Goal: Information Seeking & Learning: Learn about a topic

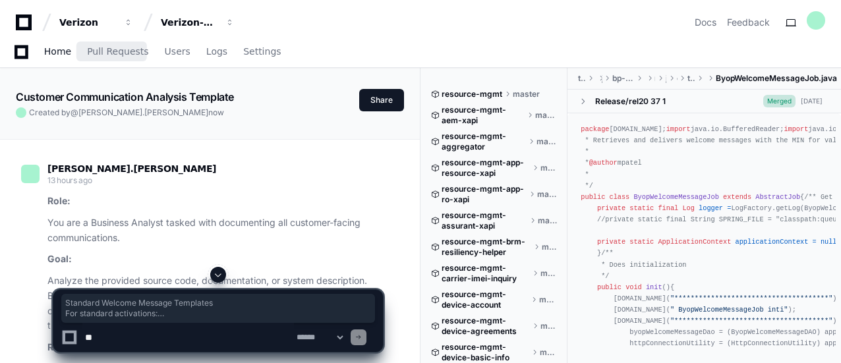
scroll to position [3786, 0]
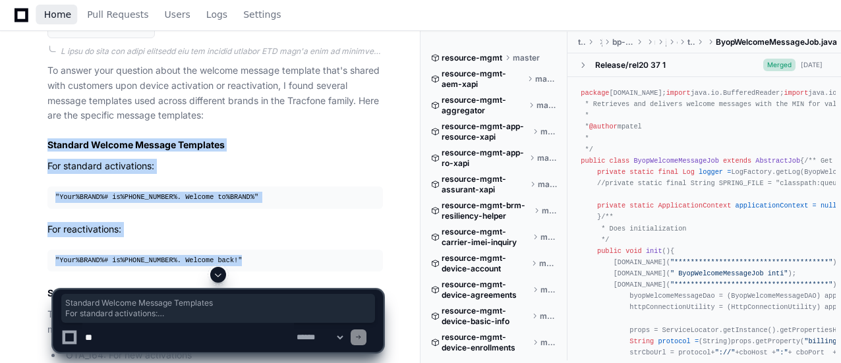
click at [59, 16] on span "Home" at bounding box center [57, 15] width 27 height 8
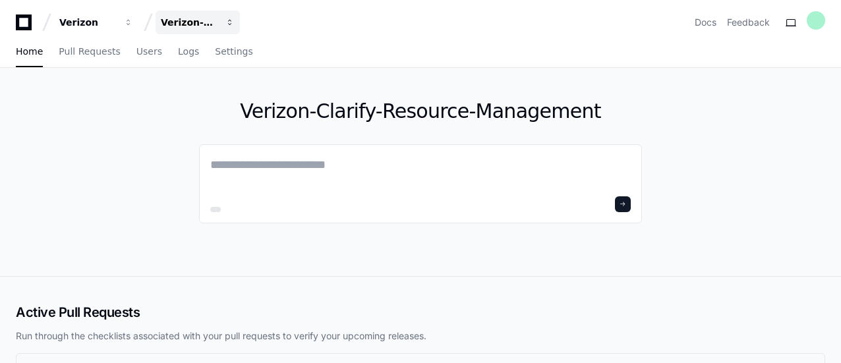
click at [231, 24] on span "button" at bounding box center [229, 22] width 9 height 9
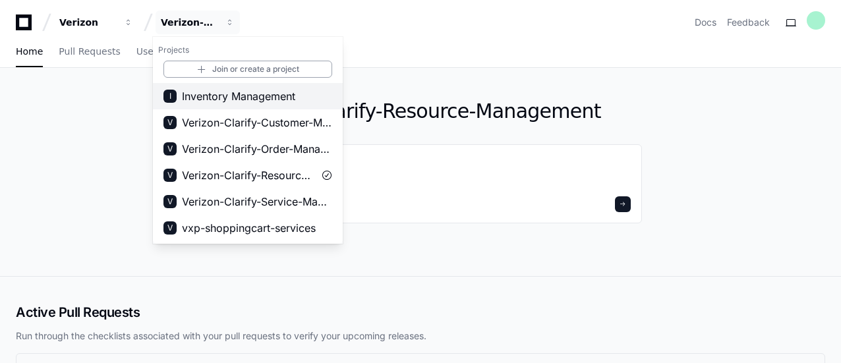
click at [253, 93] on span "Inventory Management" at bounding box center [238, 96] width 113 height 16
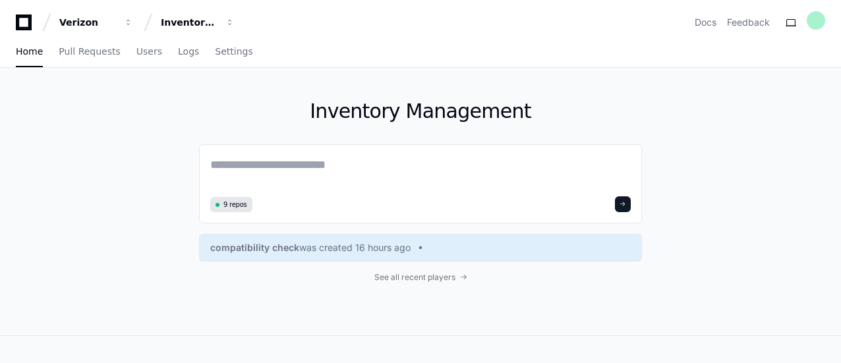
click at [792, 202] on div "Inventory Management 9 repos compatibility check was created 16 hours ago See a…" at bounding box center [420, 202] width 841 height 268
click at [295, 164] on textarea at bounding box center [420, 174] width 421 height 37
paste textarea "**********"
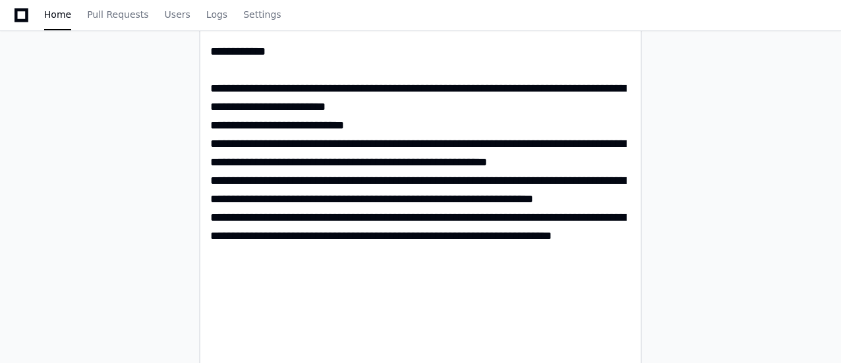
scroll to position [1109, 0]
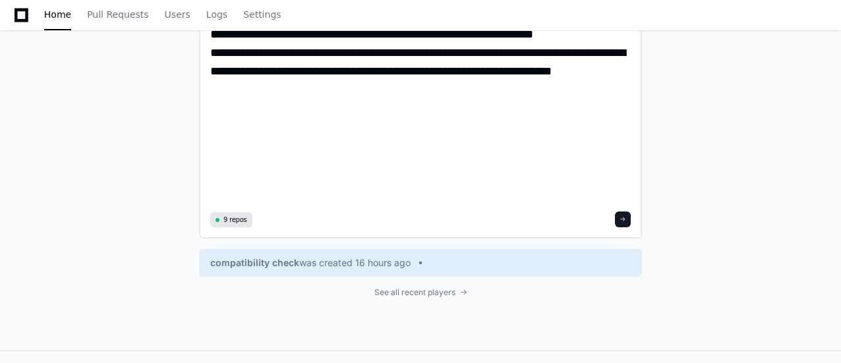
type textarea "**********"
click at [624, 217] on span at bounding box center [623, 219] width 7 height 7
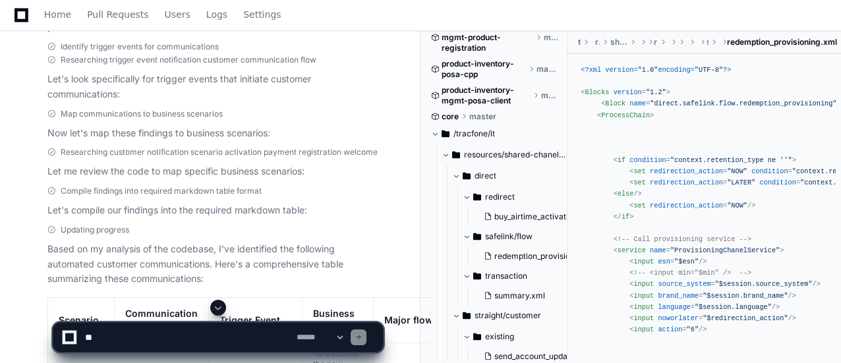
scroll to position [1572, 0]
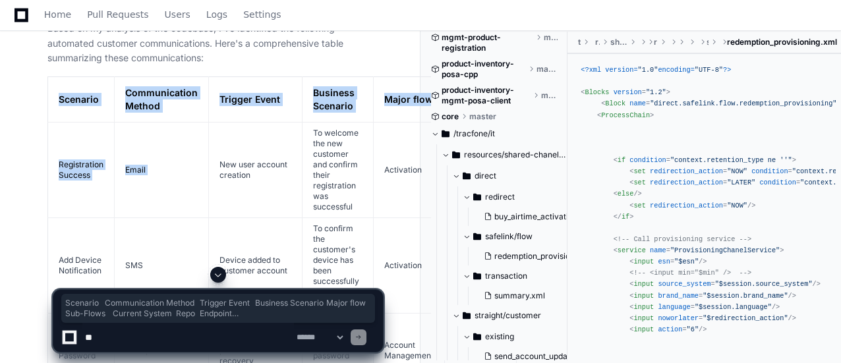
drag, startPoint x: 60, startPoint y: 125, endPoint x: 218, endPoint y: 182, distance: 167.7
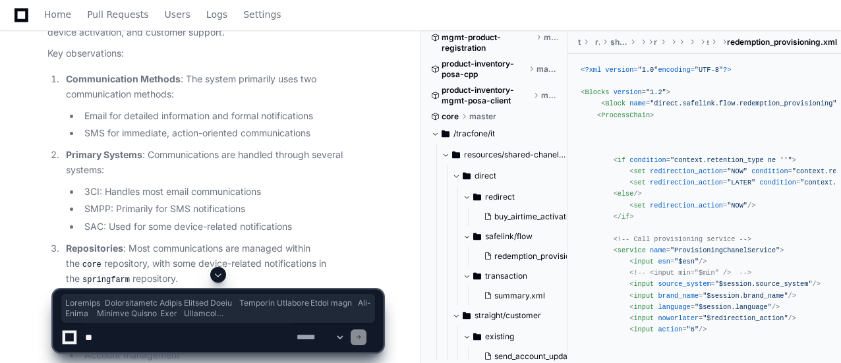
scroll to position [3031, 0]
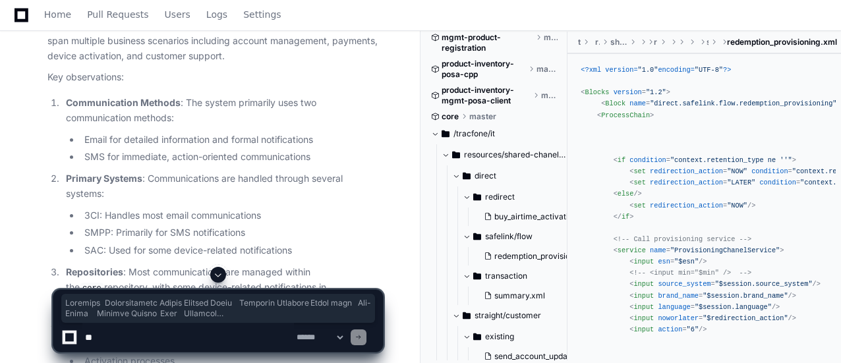
copy div "Scenario Communication Method Trigger Event Business Scenario Major flow Sub-Fl…"
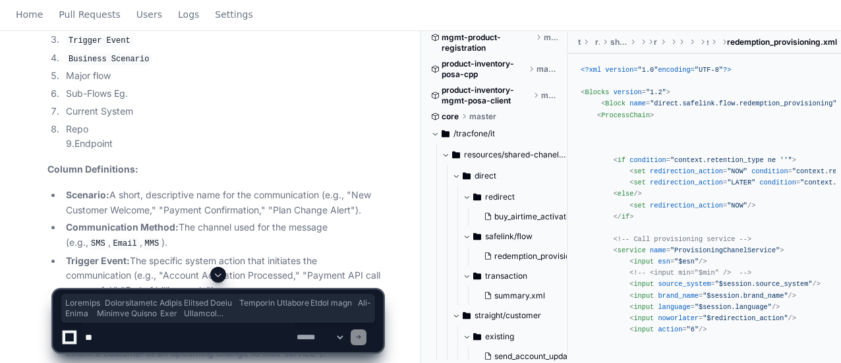
scroll to position [0, 0]
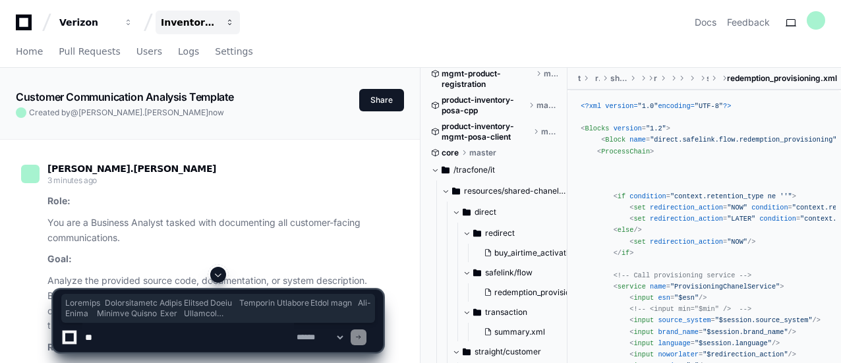
click at [228, 18] on span "button" at bounding box center [229, 22] width 9 height 9
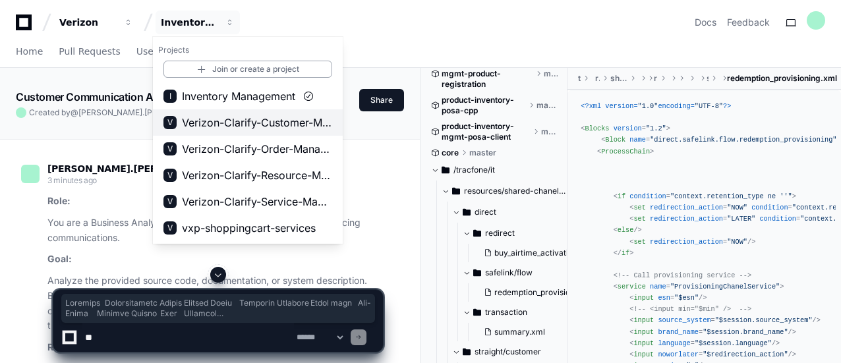
click at [232, 122] on span "Verizon-Clarify-Customer-Management" at bounding box center [257, 123] width 150 height 16
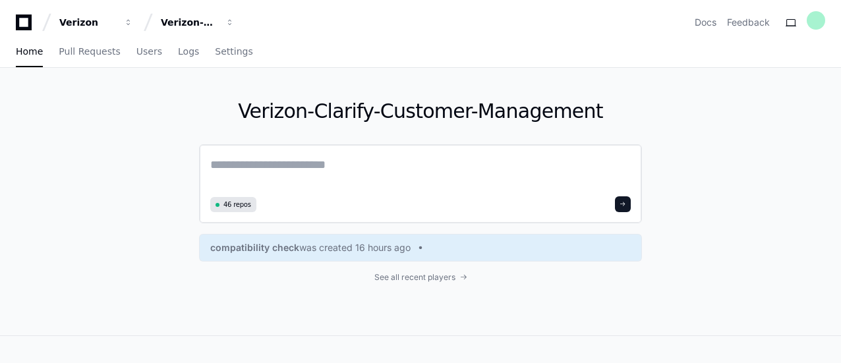
click at [296, 168] on textarea at bounding box center [420, 174] width 421 height 37
click at [750, 184] on div "Verizon-Clarify-Customer-Management 46 repos compatibility check was created 16…" at bounding box center [420, 202] width 841 height 268
click at [315, 163] on textarea at bounding box center [420, 174] width 421 height 37
paste textarea "**********"
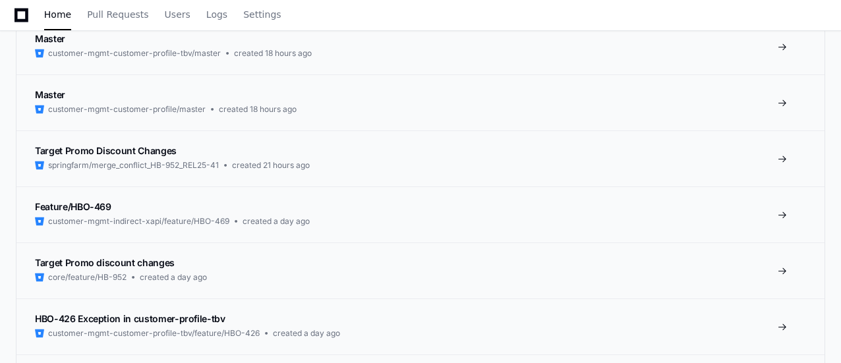
scroll to position [1290, 0]
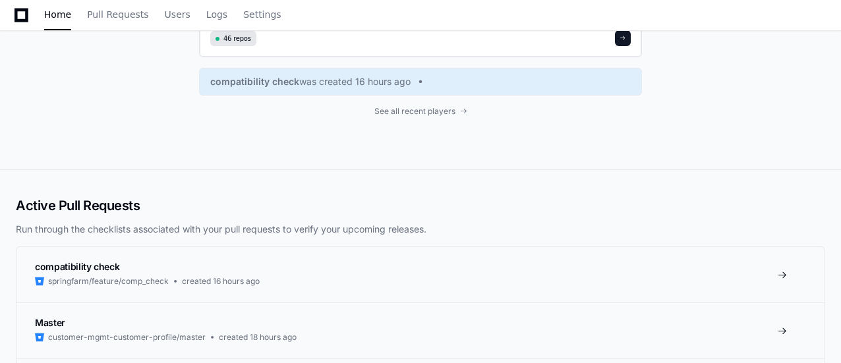
type textarea "**********"
click at [626, 38] on span at bounding box center [623, 38] width 7 height 7
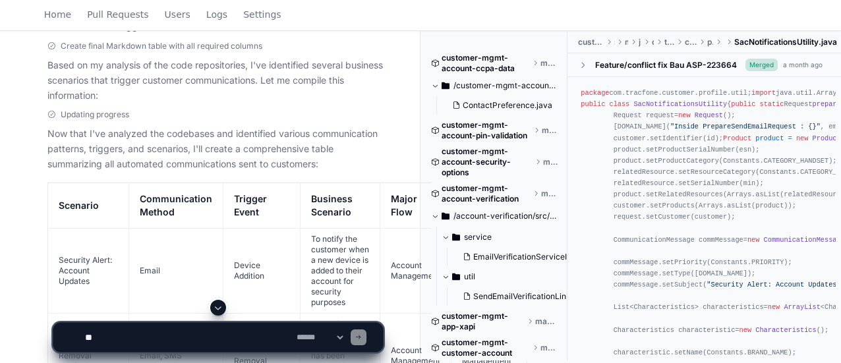
scroll to position [2012, 0]
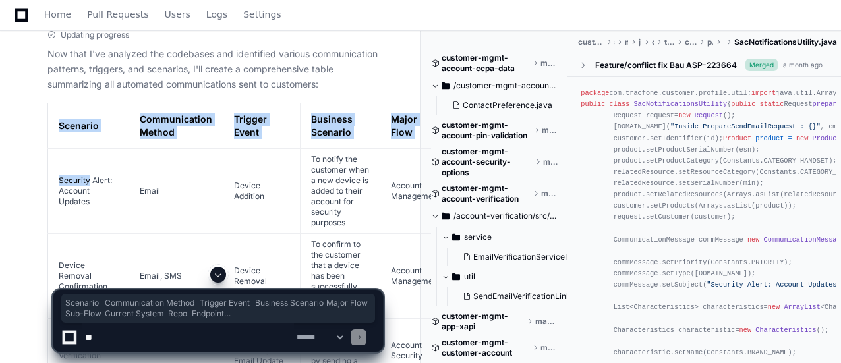
drag, startPoint x: 60, startPoint y: 150, endPoint x: 91, endPoint y: 198, distance: 57.8
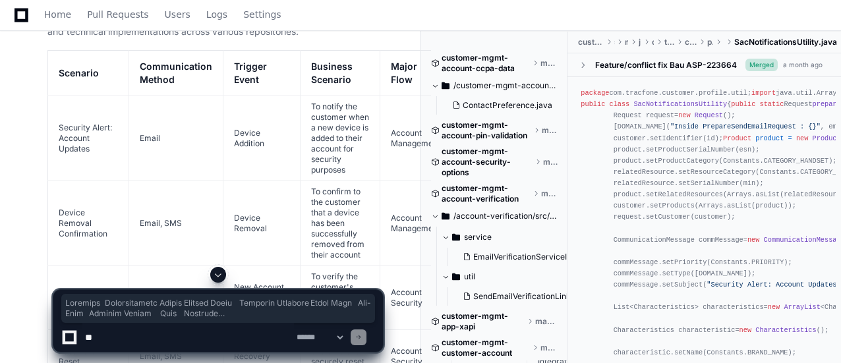
scroll to position [3434, 0]
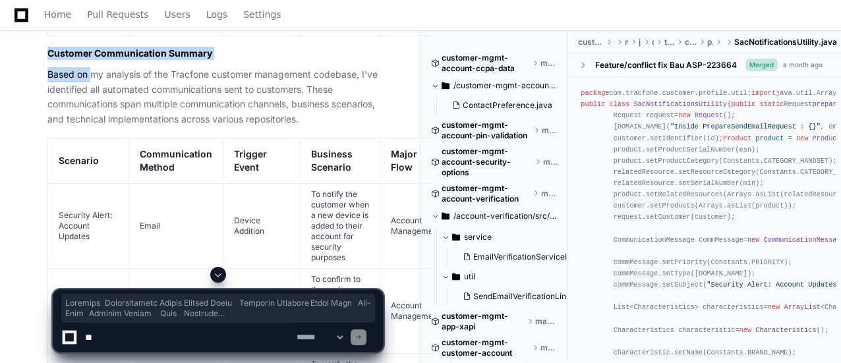
copy div "Scenario Communication Method Trigger Event Business Scenario Major Flow Sub-Fl…"
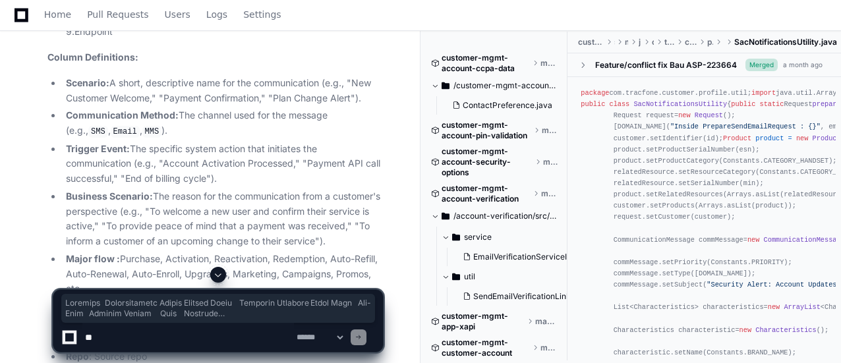
scroll to position [0, 0]
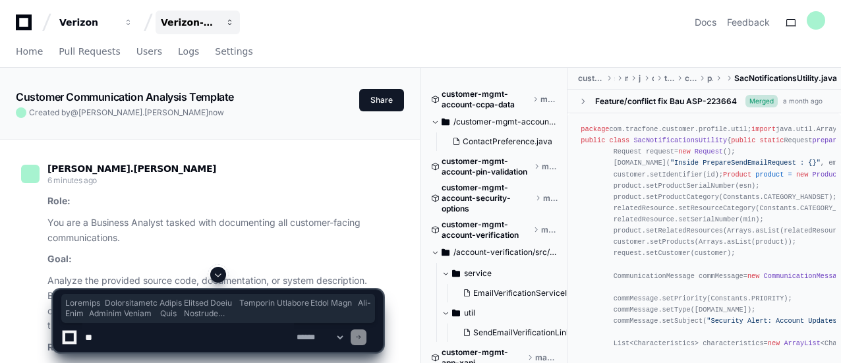
click at [230, 22] on span "button" at bounding box center [229, 22] width 9 height 9
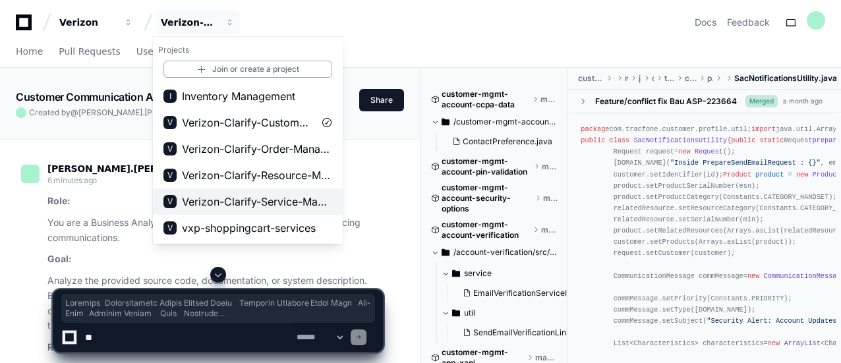
click at [273, 206] on span "Verizon-Clarify-Service-Management" at bounding box center [257, 202] width 150 height 16
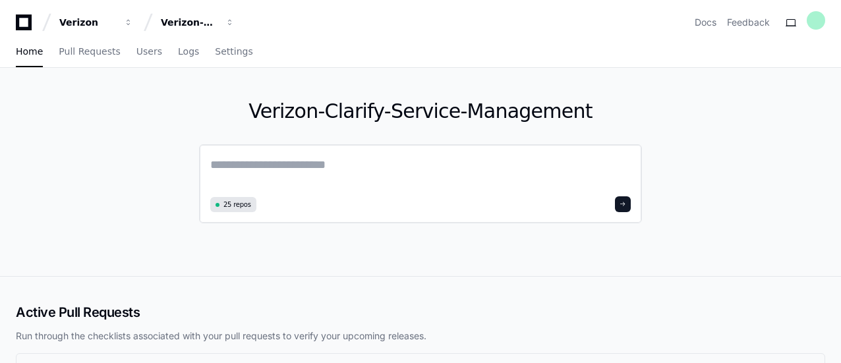
click at [285, 166] on textarea at bounding box center [420, 174] width 421 height 37
paste textarea "**********"
type textarea "**********"
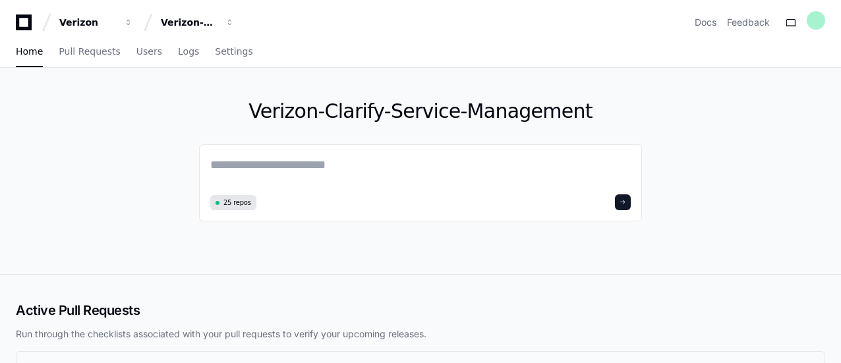
click at [781, 185] on div "Verizon-Clarify-Service-Management 25 repos" at bounding box center [420, 171] width 841 height 206
click at [285, 163] on textarea at bounding box center [420, 173] width 421 height 35
paste textarea "**********"
type textarea "**********"
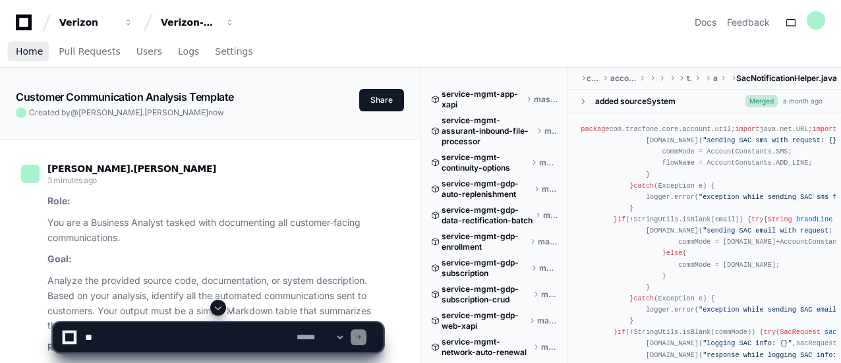
click at [30, 49] on span "Home" at bounding box center [29, 51] width 27 height 8
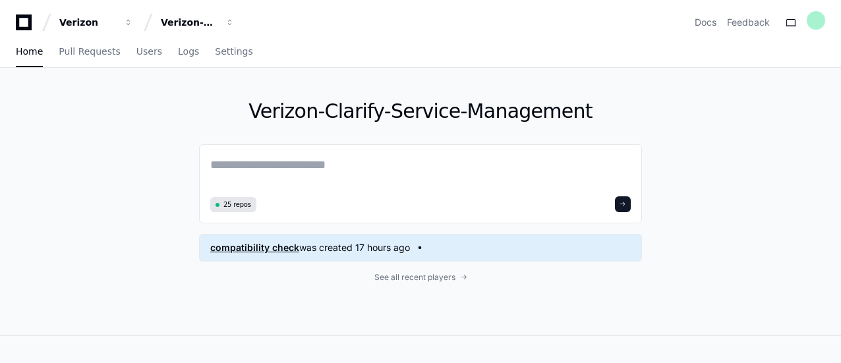
click at [414, 237] on div "compatibility check was created 17 hours ago" at bounding box center [420, 248] width 443 height 28
click at [411, 279] on span "See all recent players" at bounding box center [414, 277] width 81 height 11
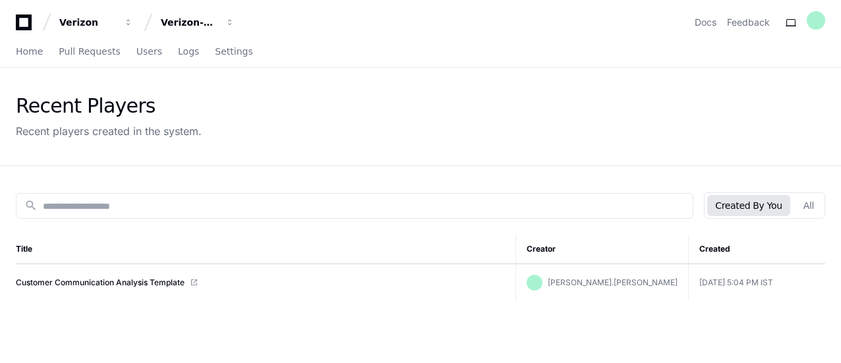
click at [193, 282] on span at bounding box center [194, 283] width 8 height 8
click at [195, 282] on span at bounding box center [194, 283] width 8 height 8
click at [147, 280] on link "Customer Communication Analysis Template" at bounding box center [100, 283] width 169 height 11
click at [227, 24] on span "button" at bounding box center [229, 22] width 9 height 9
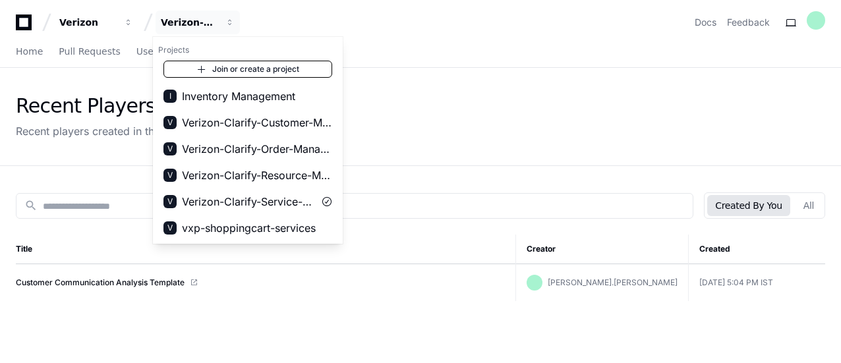
click at [245, 71] on link "Join or create a project" at bounding box center [248, 69] width 169 height 17
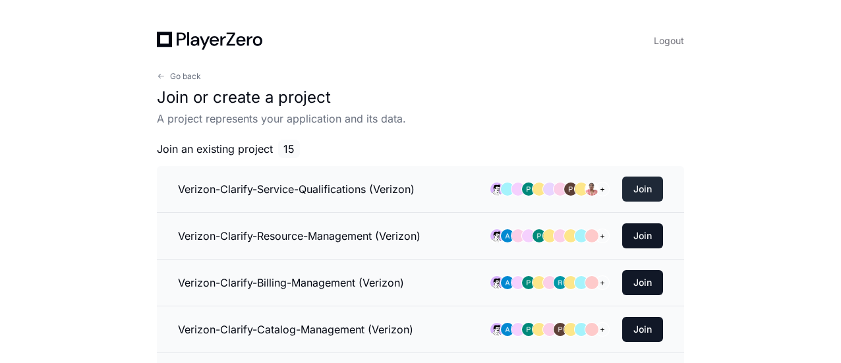
click at [645, 185] on button "Join" at bounding box center [642, 189] width 41 height 25
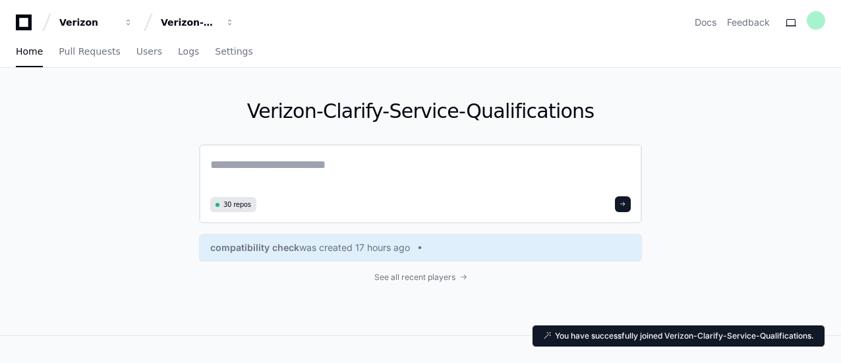
click at [335, 165] on textarea at bounding box center [420, 174] width 421 height 37
paste textarea "**********"
type textarea "**********"
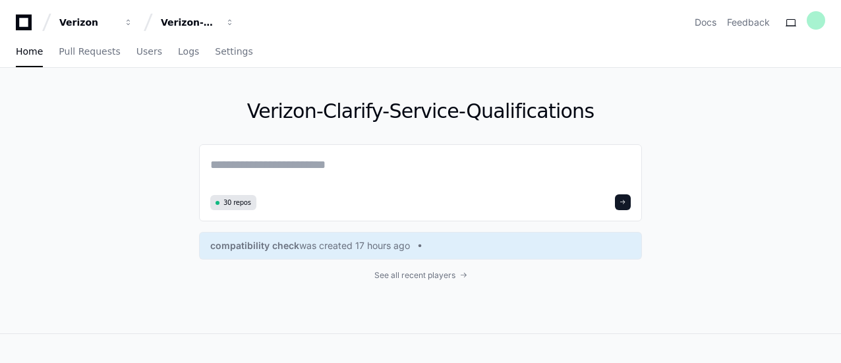
click at [810, 172] on div "Verizon-Clarify-Service-Qualifications 30 repos compatibility check was created…" at bounding box center [420, 201] width 841 height 266
click at [301, 168] on textarea at bounding box center [420, 173] width 421 height 35
paste textarea "**********"
type textarea "**********"
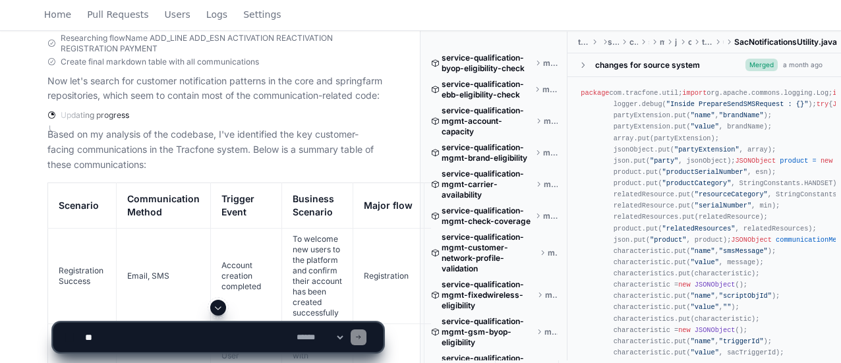
scroll to position [1505, 0]
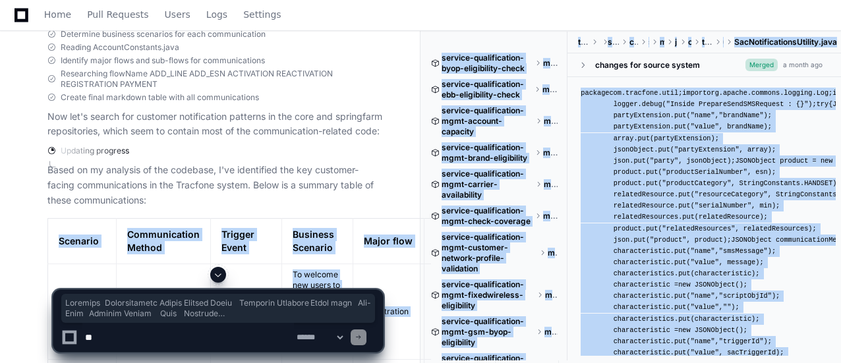
drag, startPoint x: 54, startPoint y: 282, endPoint x: 144, endPoint y: 291, distance: 90.8
click at [98, 264] on th "Scenario" at bounding box center [82, 241] width 69 height 45
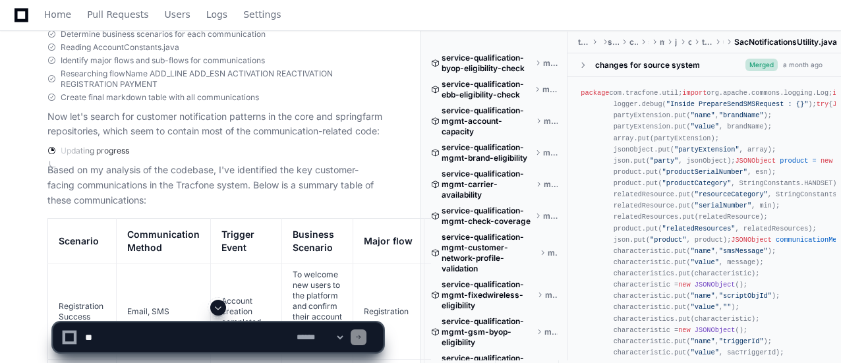
drag, startPoint x: 59, startPoint y: 285, endPoint x: 126, endPoint y: 285, distance: 66.6
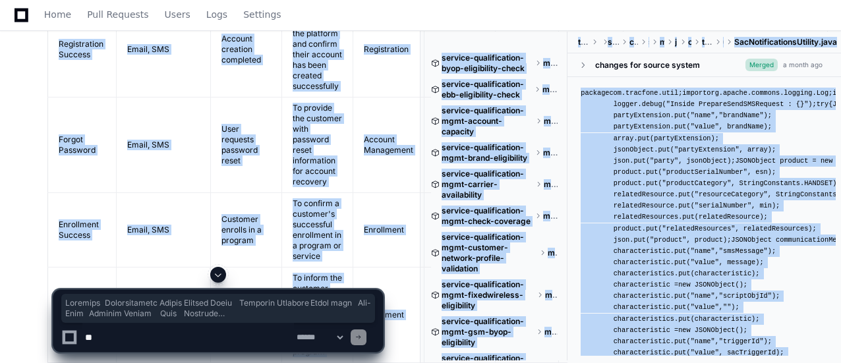
scroll to position [1904, 0]
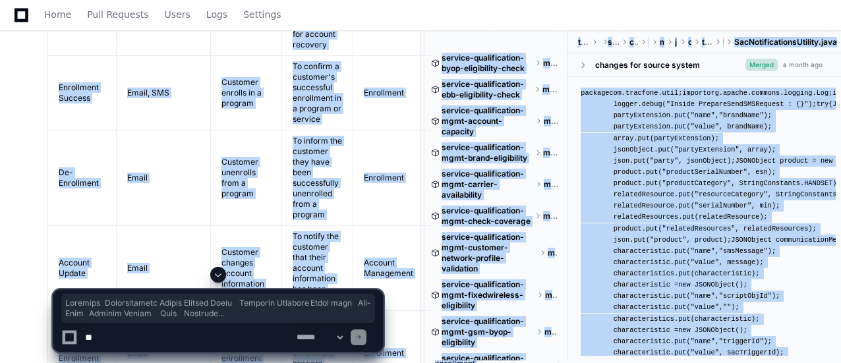
click at [132, 131] on td "Email, SMS" at bounding box center [164, 93] width 94 height 75
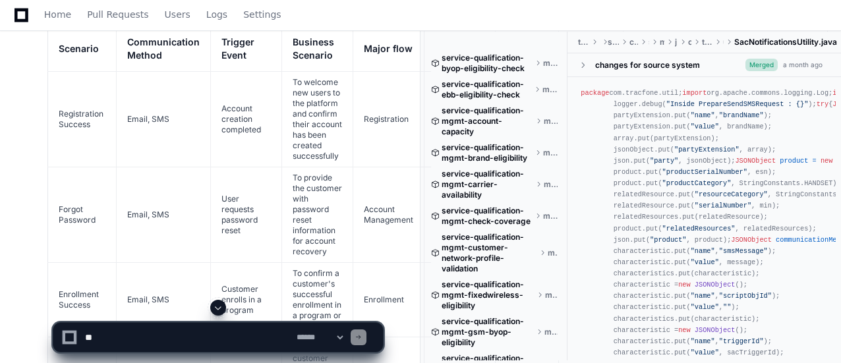
scroll to position [1648, 0]
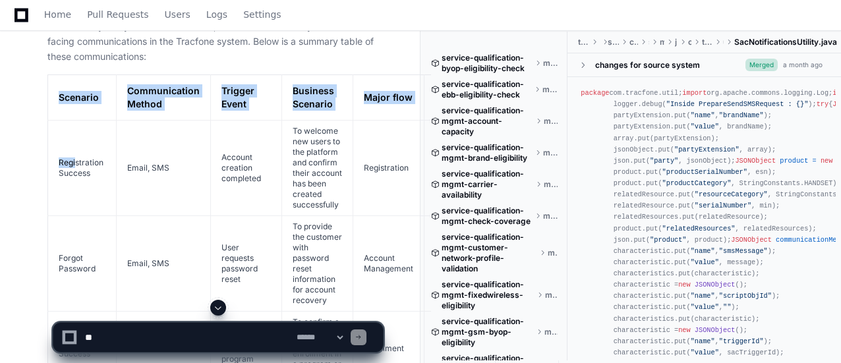
drag, startPoint x: 58, startPoint y: 138, endPoint x: 76, endPoint y: 165, distance: 32.7
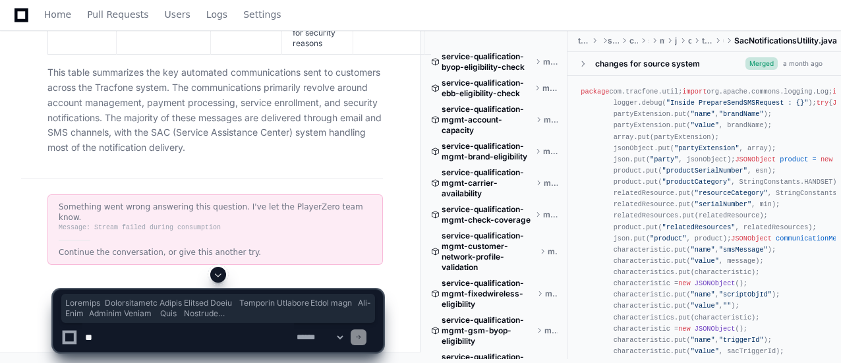
scroll to position [3407, 0]
copy article "Scenario Communication Method Trigger Event Business Scenario Major flow Sub-Fl…"
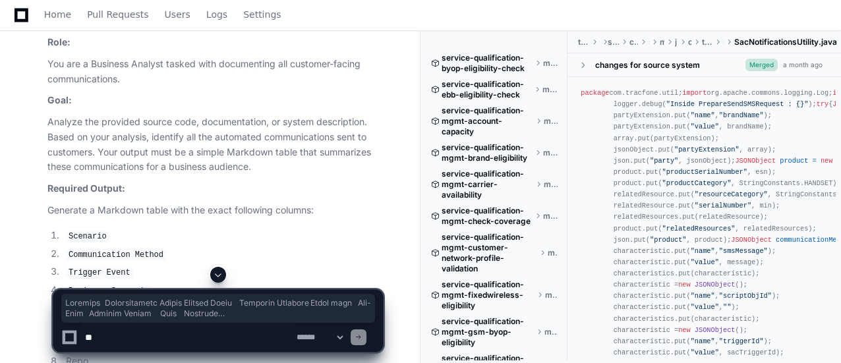
scroll to position [0, 0]
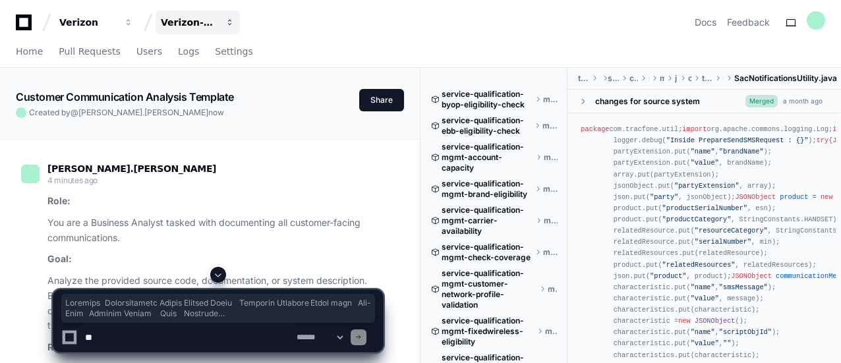
click at [59, 13] on button "Verizon" at bounding box center [96, 23] width 84 height 24
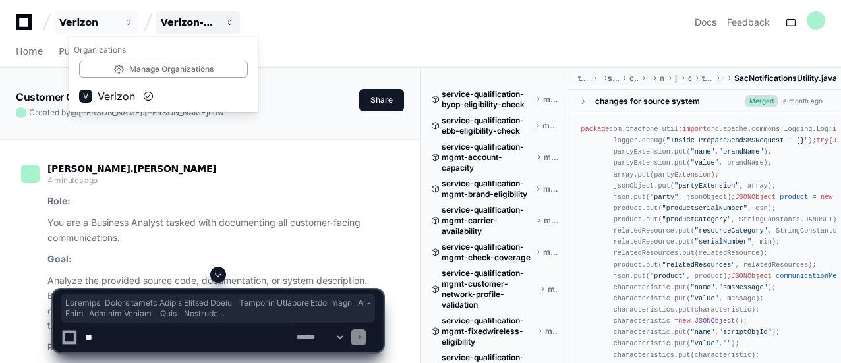
click at [228, 18] on span "button" at bounding box center [229, 22] width 9 height 9
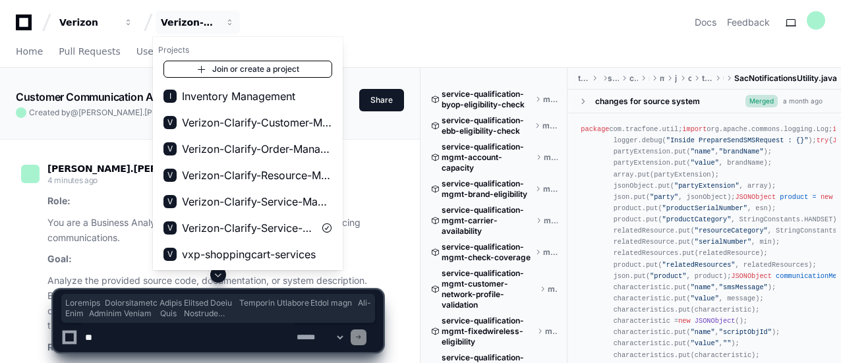
click at [247, 63] on link "Join or create a project" at bounding box center [248, 69] width 169 height 17
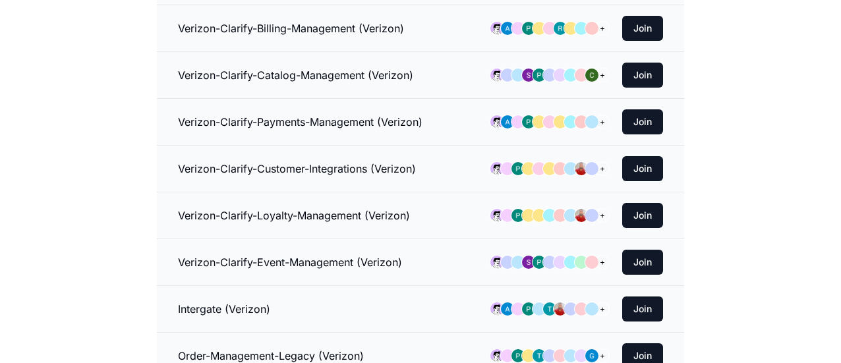
scroll to position [115, 0]
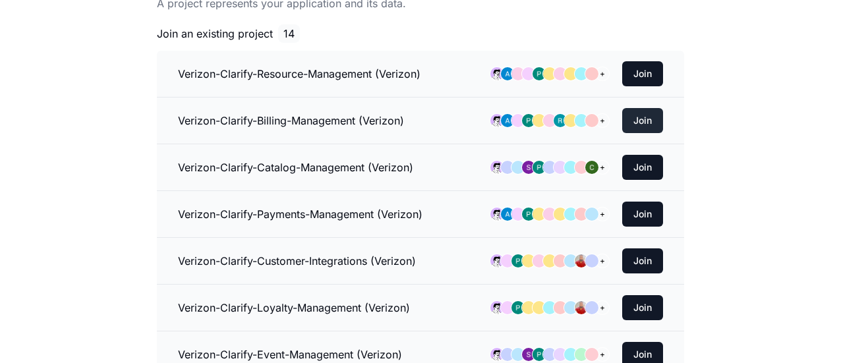
click at [646, 119] on button "Join" at bounding box center [642, 120] width 41 height 25
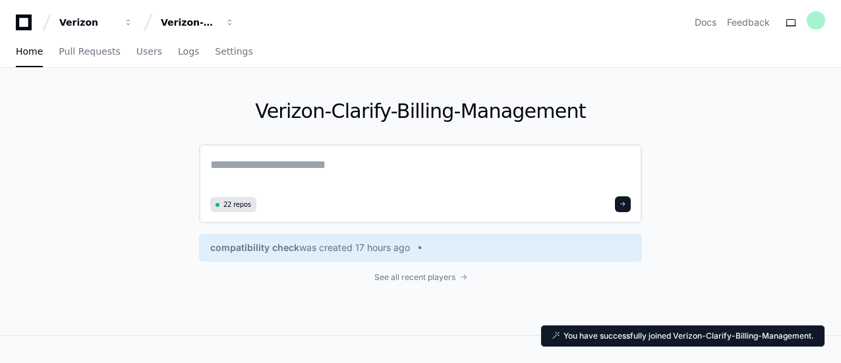
click at [302, 170] on textarea at bounding box center [420, 174] width 421 height 37
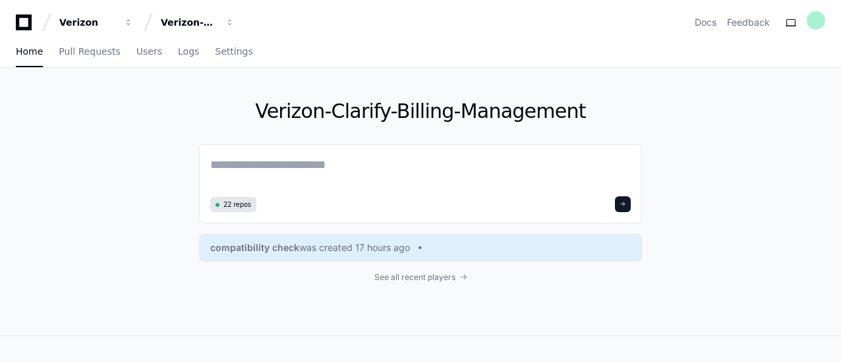
click at [773, 204] on div "Verizon-Clarify-Billing-Management 22 repos compatibility check was created 17 …" at bounding box center [420, 202] width 841 height 268
click at [343, 169] on textarea at bounding box center [420, 174] width 421 height 37
paste textarea "**********"
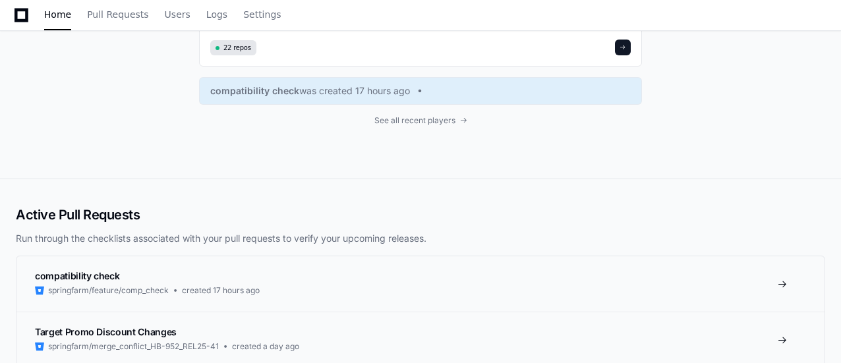
scroll to position [1209, 0]
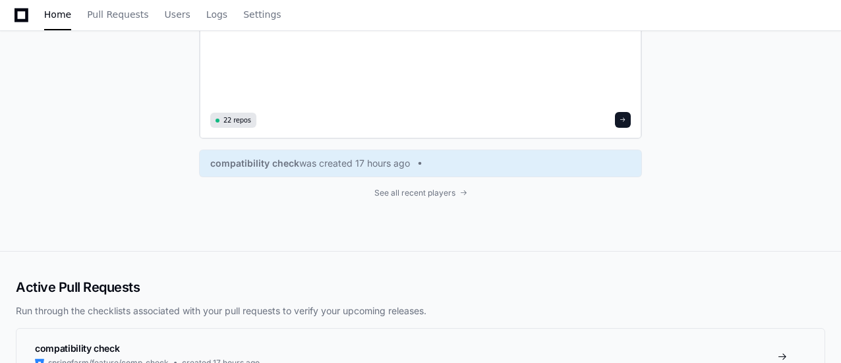
type textarea "**********"
click at [620, 122] on button at bounding box center [623, 120] width 16 height 16
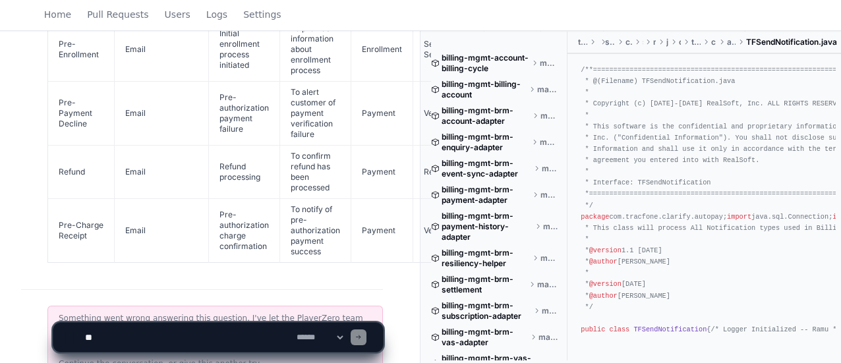
scroll to position [2315, 0]
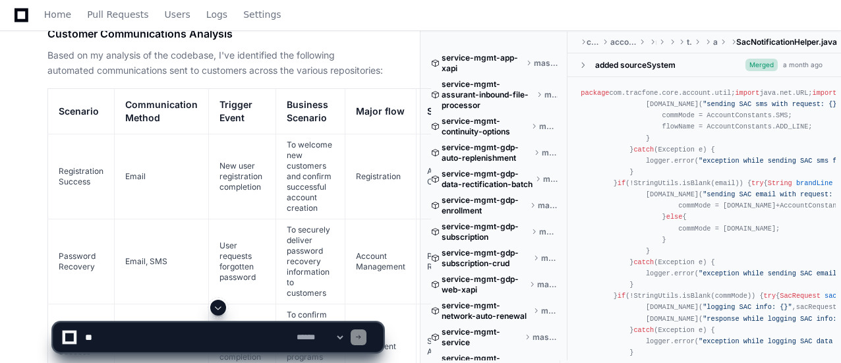
scroll to position [1669, 0]
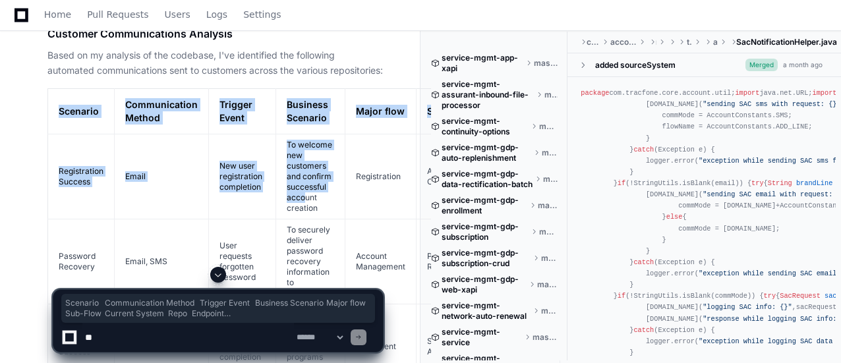
drag, startPoint x: 59, startPoint y: 140, endPoint x: 304, endPoint y: 233, distance: 262.3
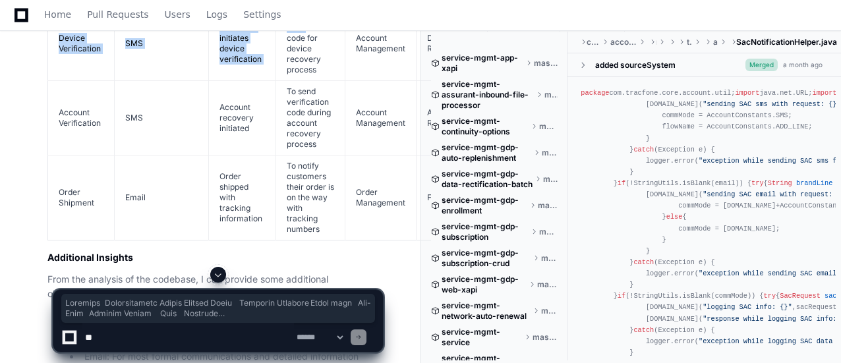
scroll to position [3175, 0]
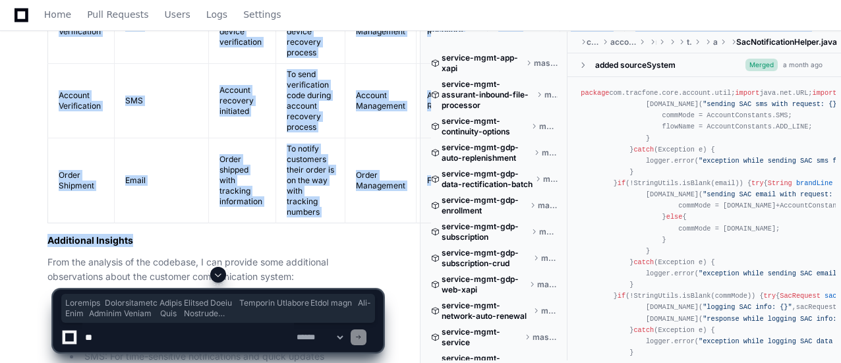
copy div "Scenario Communication Method Trigger Event Business Scenario Major flow Sub-Fl…"
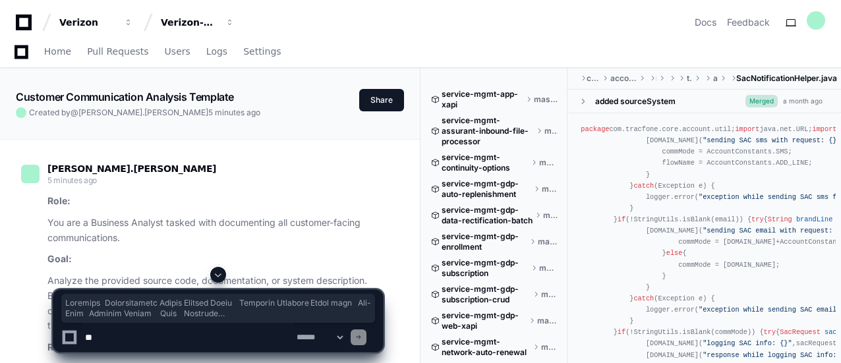
scroll to position [3175, 0]
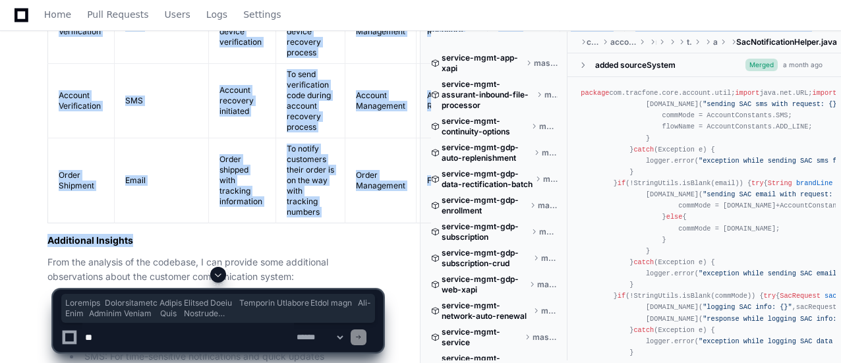
click at [212, 138] on td "Account recovery initiated" at bounding box center [242, 101] width 67 height 75
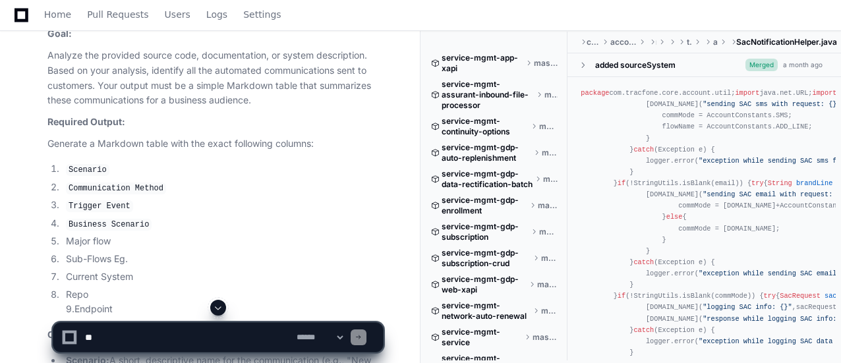
scroll to position [0, 0]
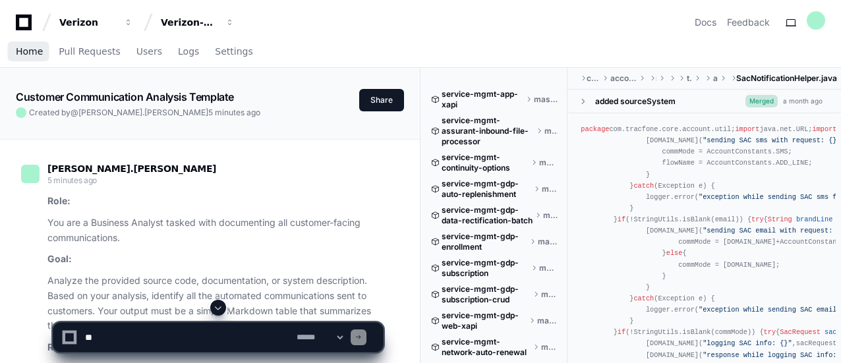
click at [31, 51] on span "Home" at bounding box center [29, 51] width 27 height 8
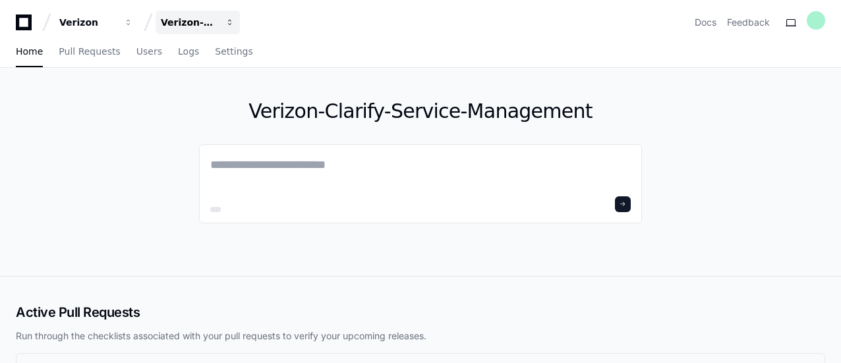
click at [227, 23] on span "button" at bounding box center [229, 22] width 9 height 9
